Goal: Transaction & Acquisition: Purchase product/service

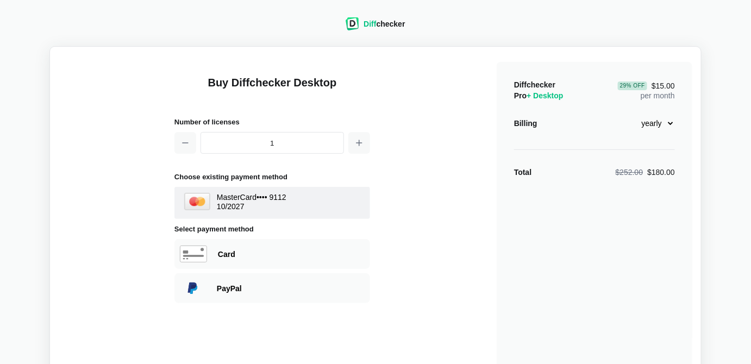
scroll to position [4, 0]
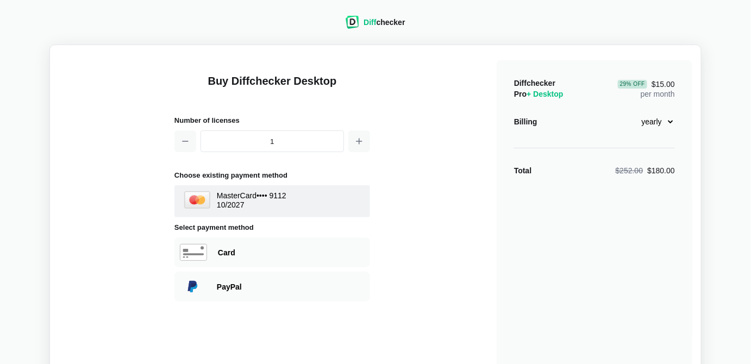
click at [668, 122] on select "monthly yearly" at bounding box center [651, 121] width 47 height 18
select select "desktop-monthly-21"
click at [628, 112] on select "monthly yearly" at bounding box center [651, 121] width 47 height 18
click at [577, 191] on div "Diffchecker Pro + Desktop $21.00 per month Billing monthly yearly Total $21.00" at bounding box center [595, 255] width 196 height 391
click at [456, 196] on div "Buy Diffchecker Desktop Number of licenses 1 Choose existing payment method Mas…" at bounding box center [376, 253] width 634 height 398
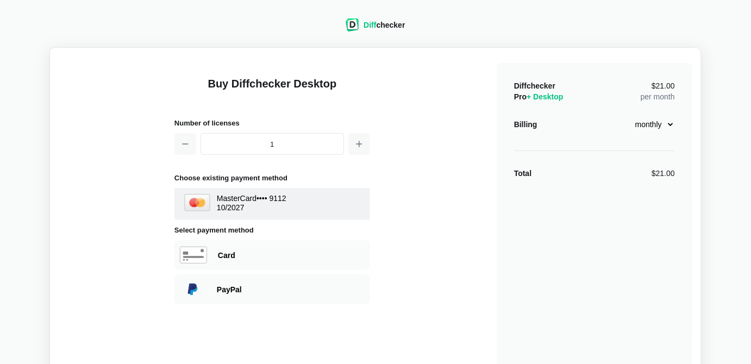
scroll to position [0, 0]
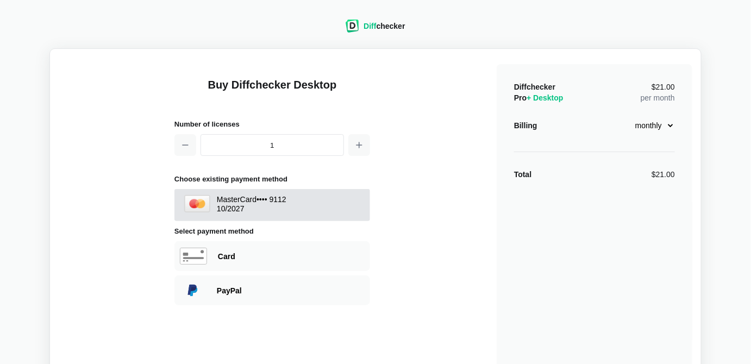
click at [304, 199] on span "MasterCard •••• 9112 10 / 2027" at bounding box center [272, 205] width 180 height 21
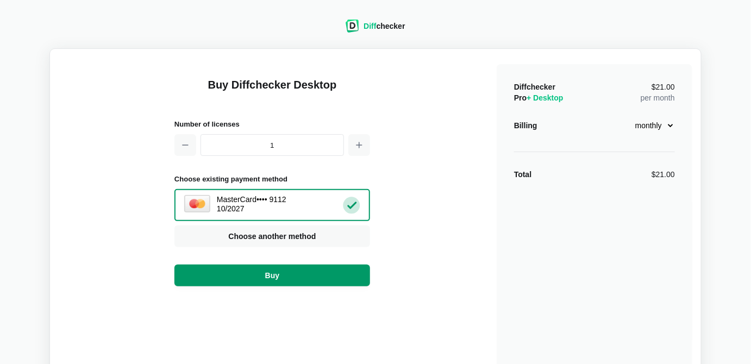
click at [271, 273] on span "Buy" at bounding box center [272, 275] width 18 height 11
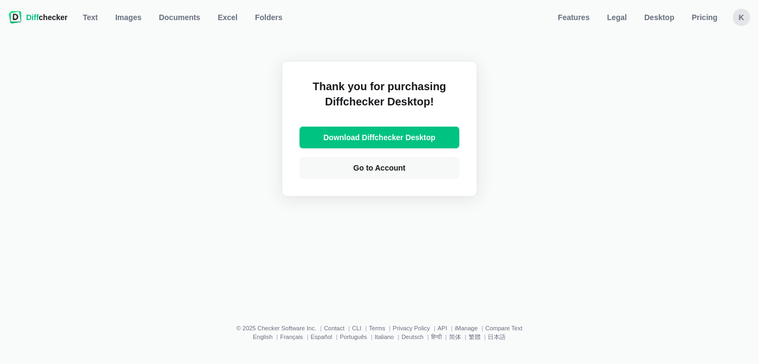
click at [739, 16] on div "k" at bounding box center [741, 17] width 17 height 17
click at [673, 76] on link "Account Settings" at bounding box center [698, 73] width 93 height 17
